Goal: Find specific page/section: Find specific page/section

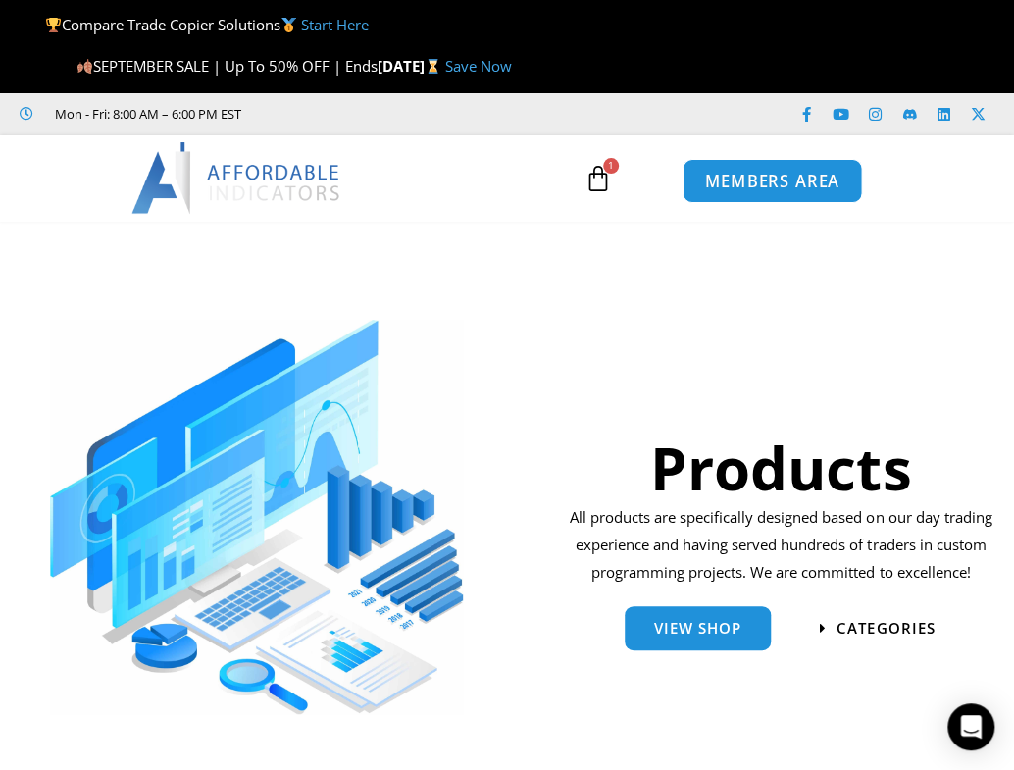
click at [782, 189] on span "MEMBERS AREA" at bounding box center [772, 181] width 134 height 17
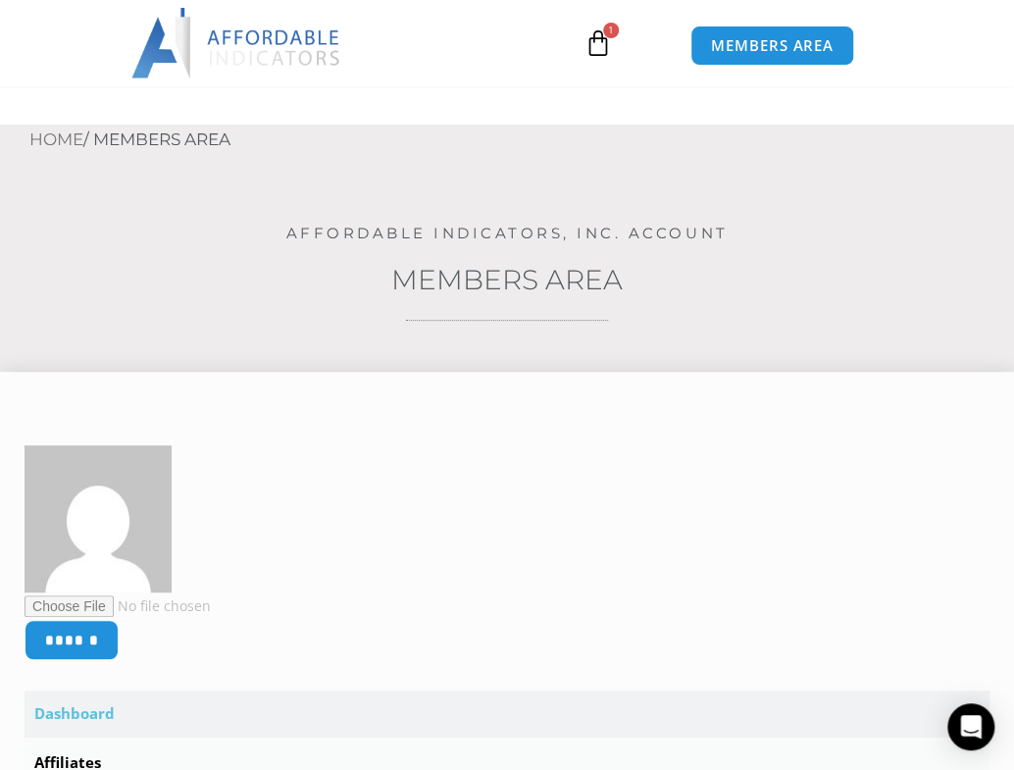
scroll to position [445, 0]
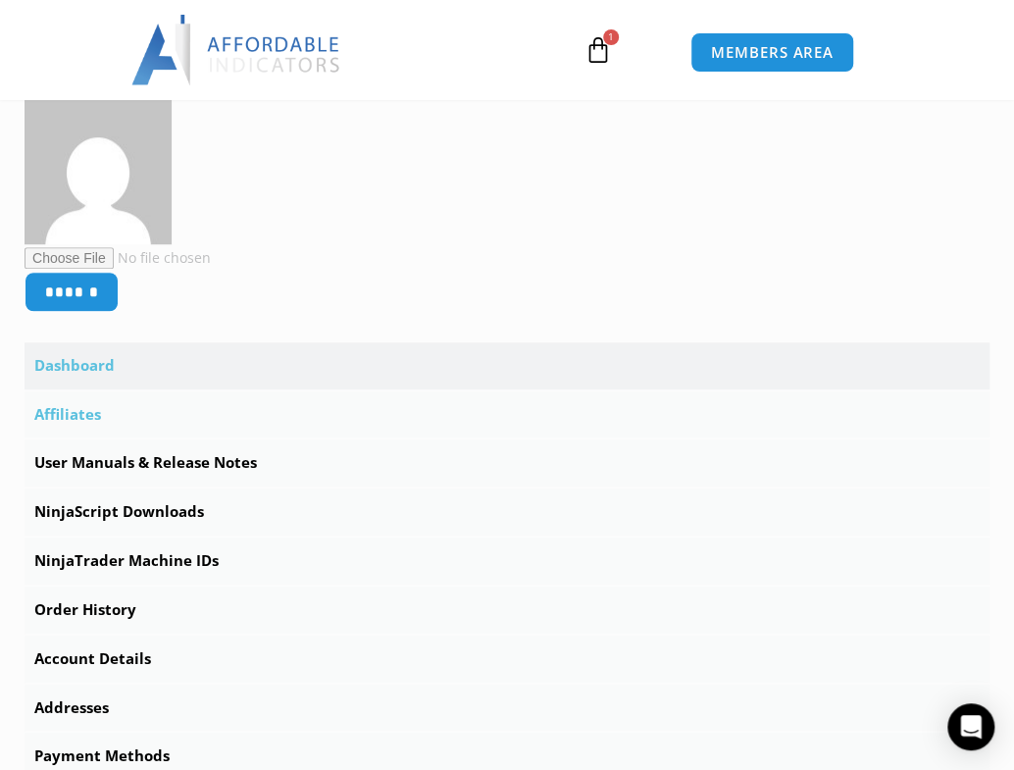
click at [84, 419] on link "Affiliates" at bounding box center [507, 414] width 965 height 47
